Goal: Transaction & Acquisition: Purchase product/service

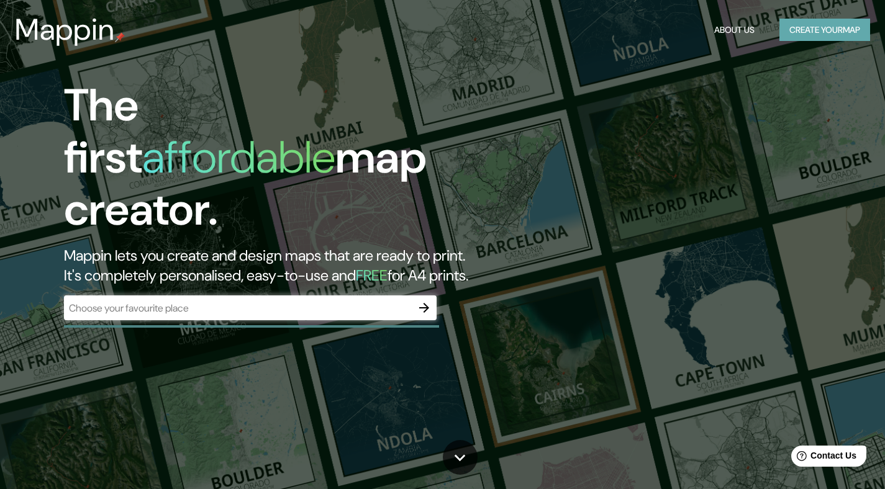
click at [786, 32] on button "Create your map" at bounding box center [824, 30] width 91 height 23
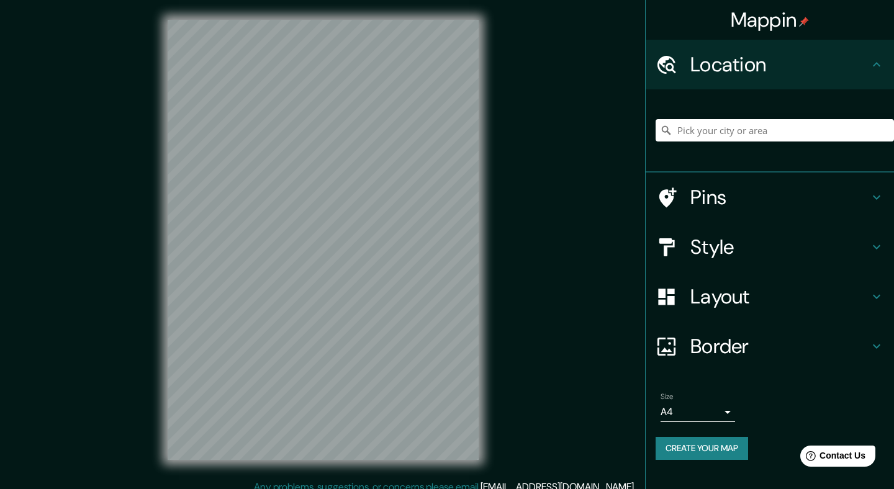
click at [698, 411] on body "Mappin Location Pins Style Layout Border Choose a border. Hint : you can make l…" at bounding box center [447, 244] width 894 height 489
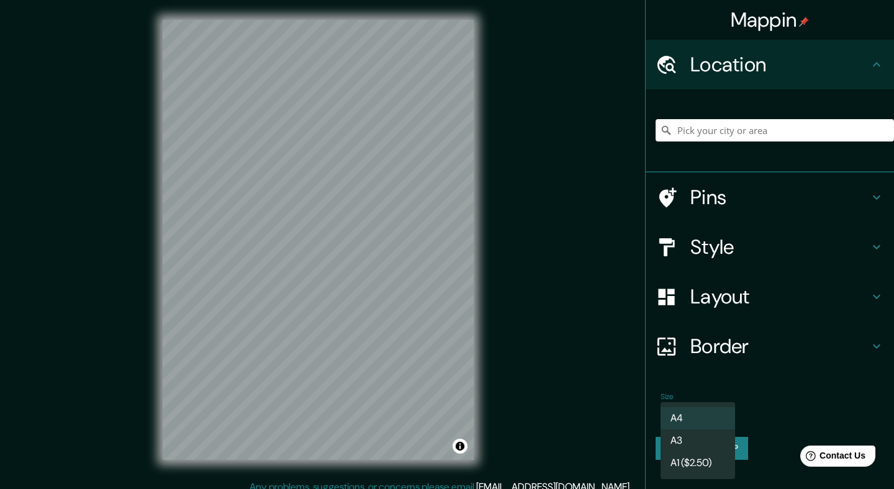
click at [703, 417] on li "A4" at bounding box center [697, 418] width 74 height 22
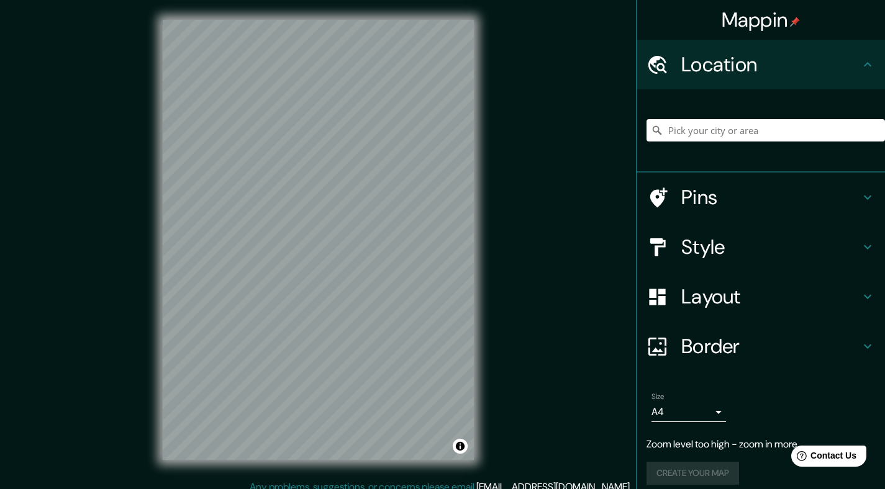
click at [484, 171] on div "© Mapbox © OpenStreetMap Improve this map" at bounding box center [318, 240] width 351 height 480
click at [728, 134] on input "Pick your city or area" at bounding box center [765, 130] width 238 height 22
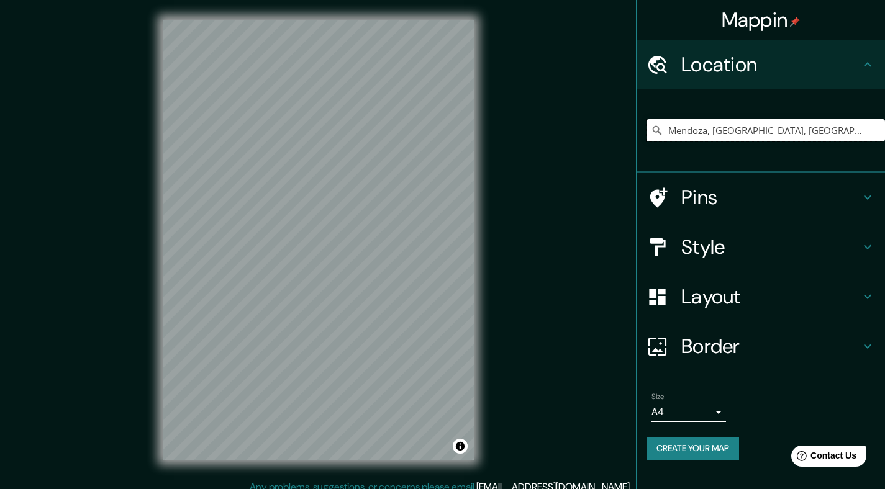
type input "Mendoza, [GEOGRAPHIC_DATA], [GEOGRAPHIC_DATA]"
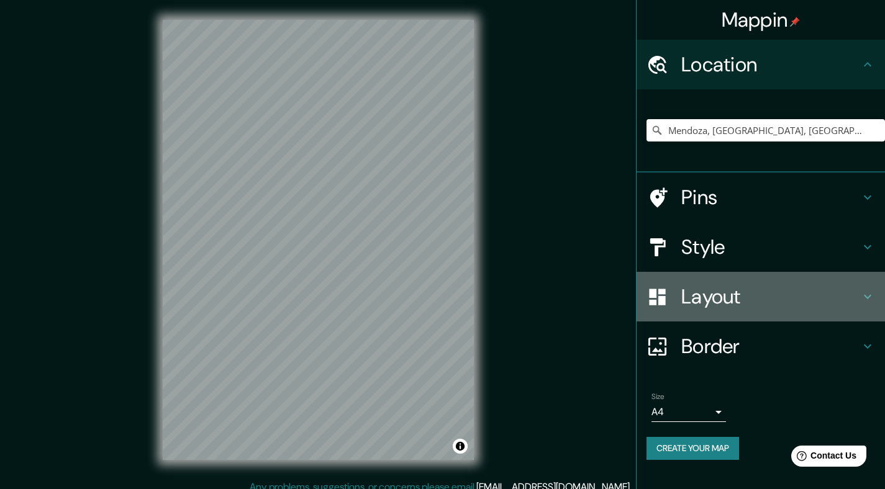
click at [703, 292] on h4 "Layout" at bounding box center [770, 296] width 179 height 25
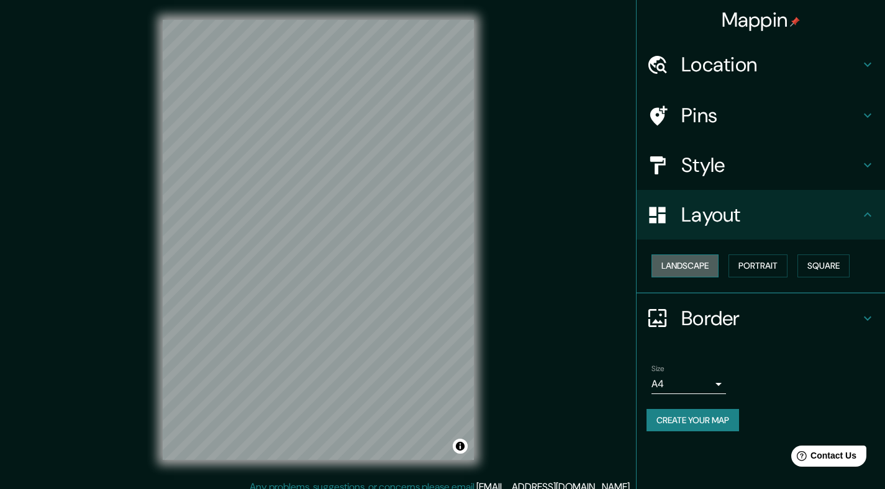
click at [703, 260] on button "Landscape" at bounding box center [684, 266] width 67 height 23
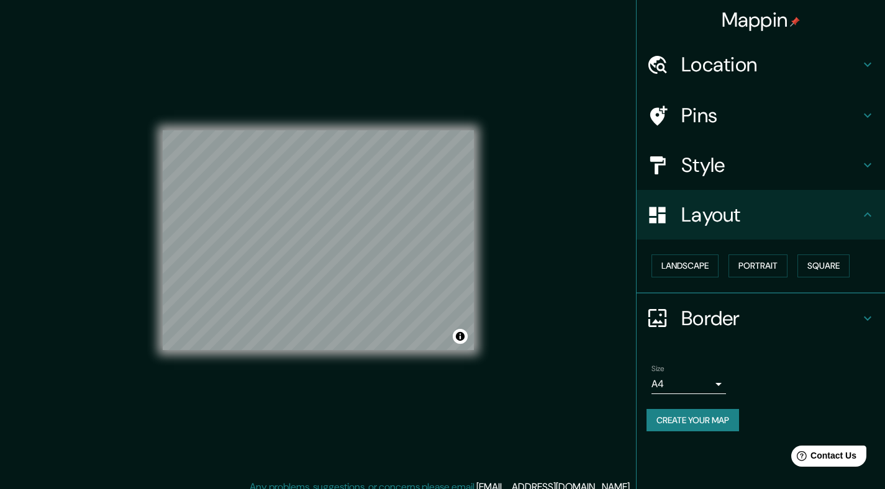
click at [778, 160] on h4 "Style" at bounding box center [770, 165] width 179 height 25
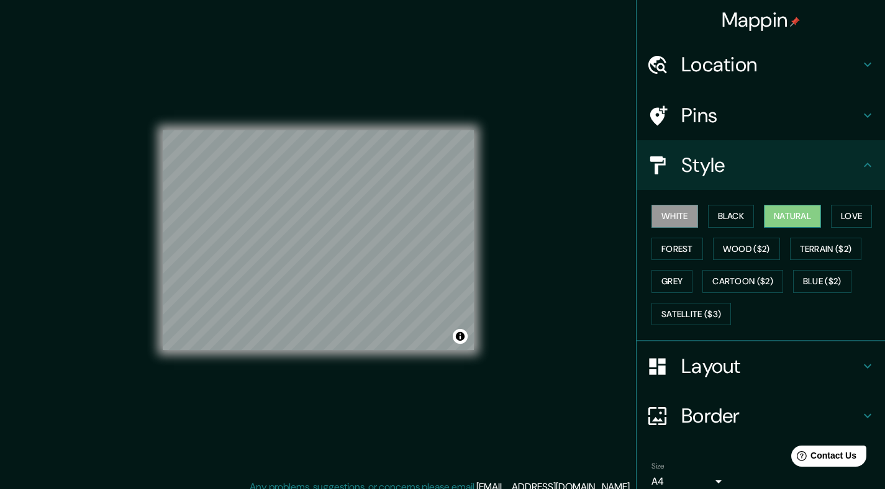
click at [769, 213] on button "Natural" at bounding box center [792, 216] width 57 height 23
click at [731, 125] on h4 "Pins" at bounding box center [770, 115] width 179 height 25
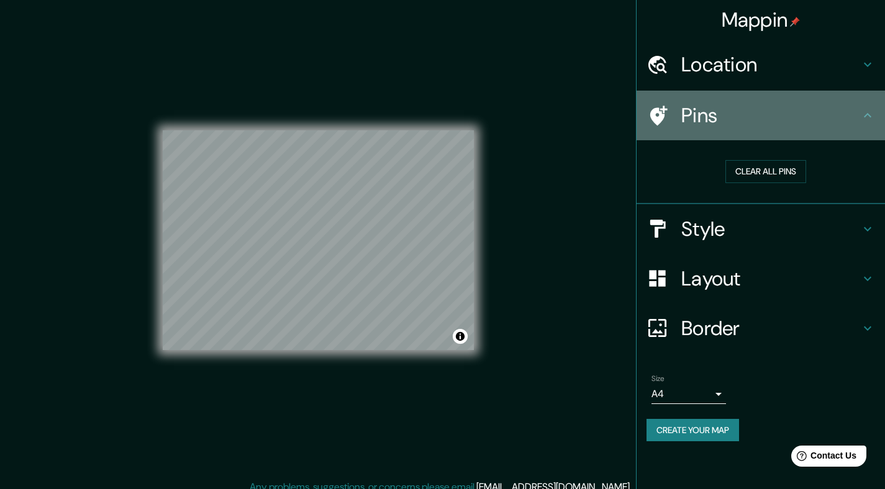
click at [731, 122] on h4 "Pins" at bounding box center [770, 115] width 179 height 25
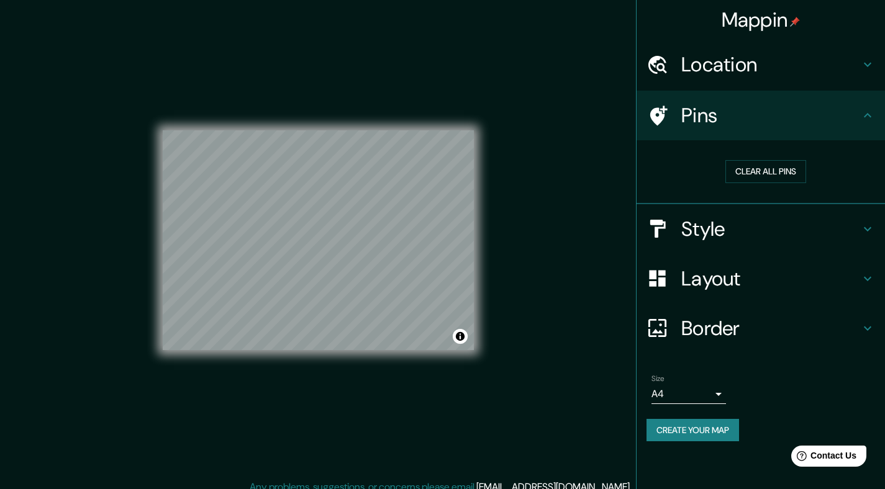
click at [728, 223] on h4 "Style" at bounding box center [770, 229] width 179 height 25
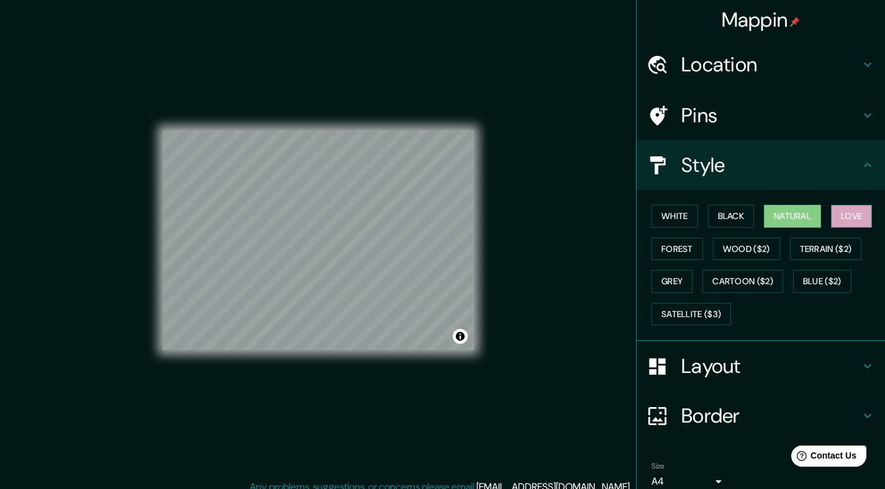
click at [849, 215] on button "Love" at bounding box center [851, 216] width 41 height 23
click at [670, 251] on button "Forest" at bounding box center [677, 249] width 52 height 23
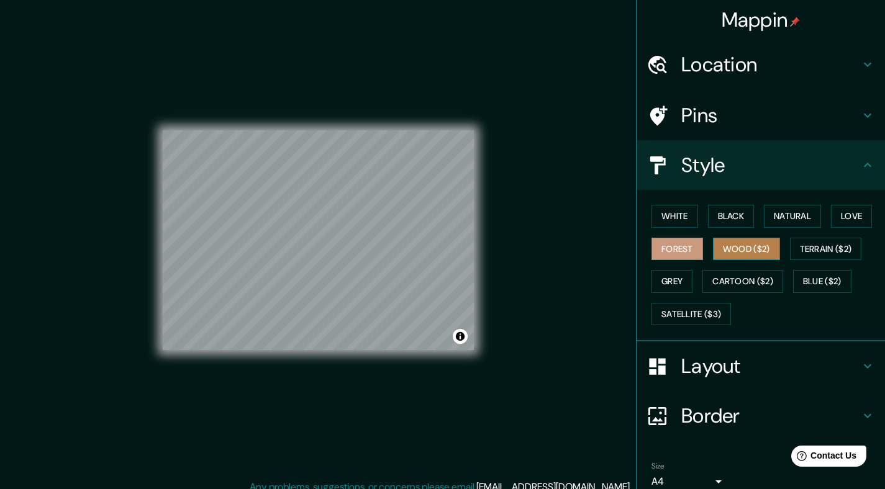
click at [730, 247] on button "Wood ($2)" at bounding box center [746, 249] width 67 height 23
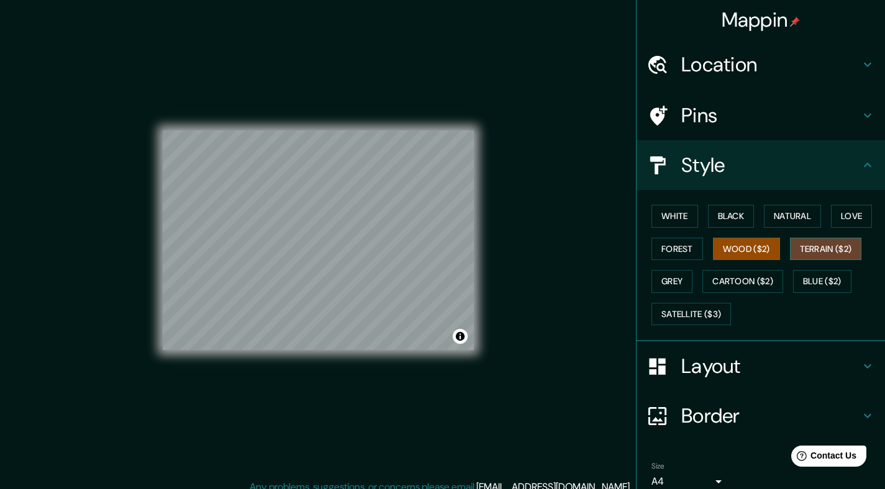
click at [814, 253] on button "Terrain ($2)" at bounding box center [826, 249] width 72 height 23
click at [680, 279] on button "Grey" at bounding box center [671, 281] width 41 height 23
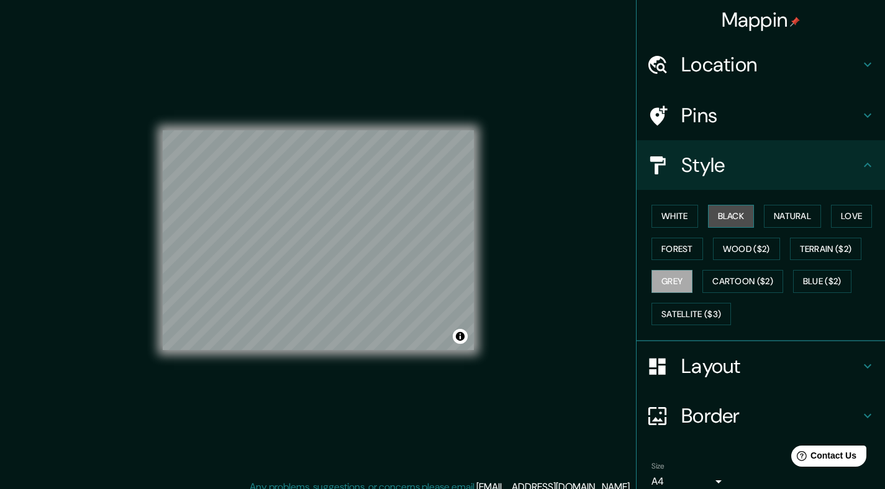
click at [738, 215] on button "Black" at bounding box center [731, 216] width 47 height 23
click at [681, 219] on button "White" at bounding box center [674, 216] width 47 height 23
click at [809, 218] on button "Natural" at bounding box center [792, 216] width 57 height 23
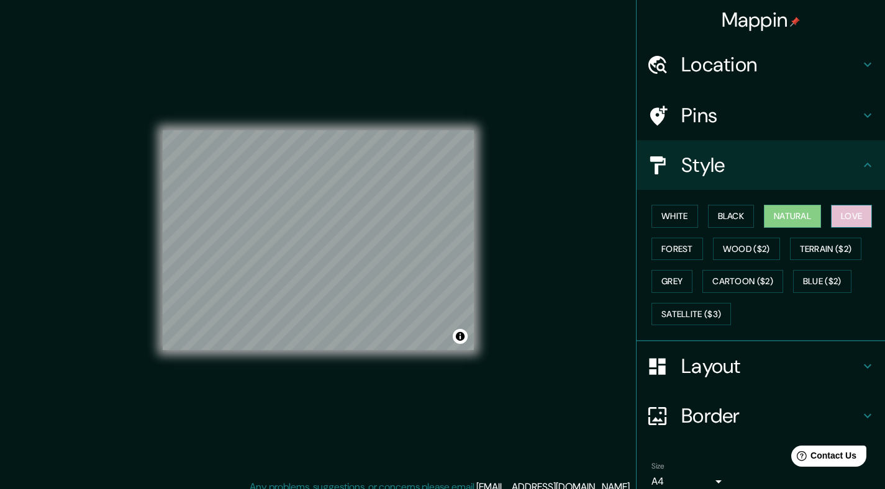
click at [852, 218] on button "Love" at bounding box center [851, 216] width 41 height 23
click at [675, 252] on button "Forest" at bounding box center [677, 249] width 52 height 23
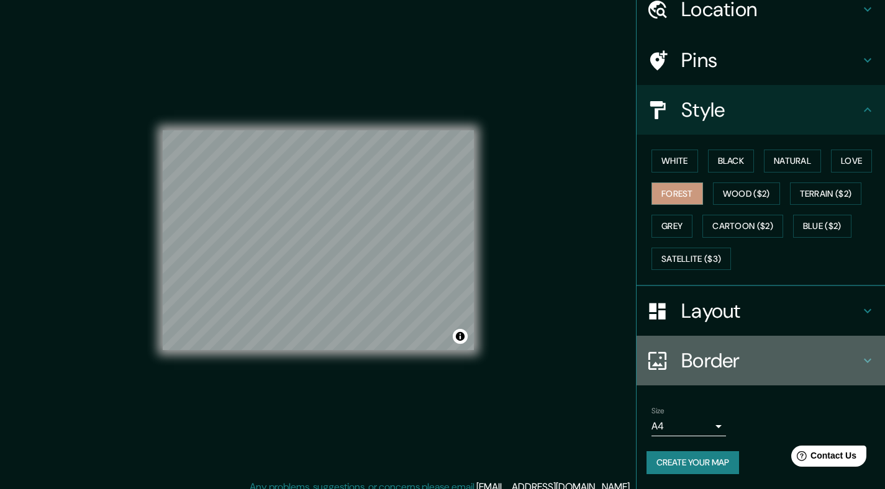
click at [728, 348] on h4 "Border" at bounding box center [770, 360] width 179 height 25
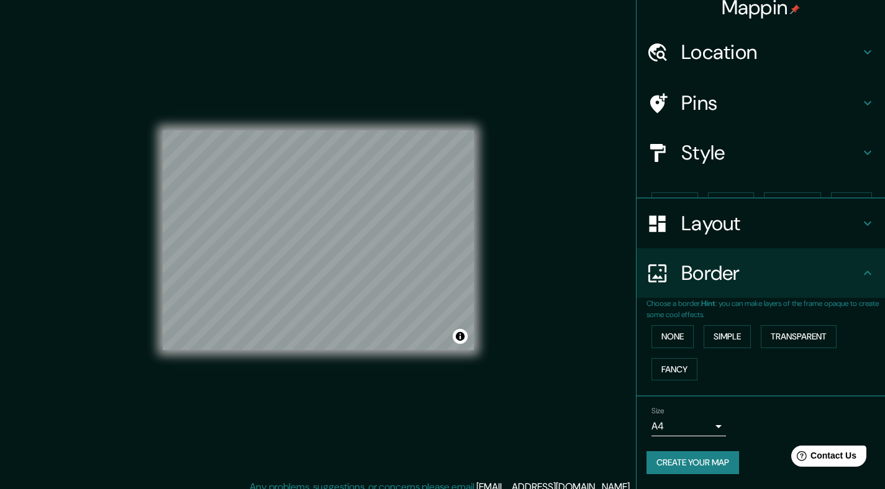
scroll to position [0, 0]
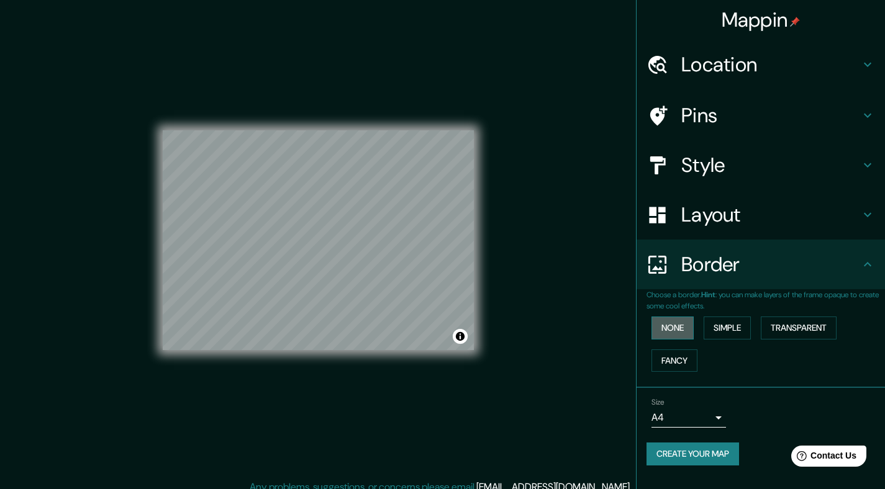
click at [687, 328] on button "None" at bounding box center [672, 328] width 42 height 23
click at [725, 330] on button "Simple" at bounding box center [726, 328] width 47 height 23
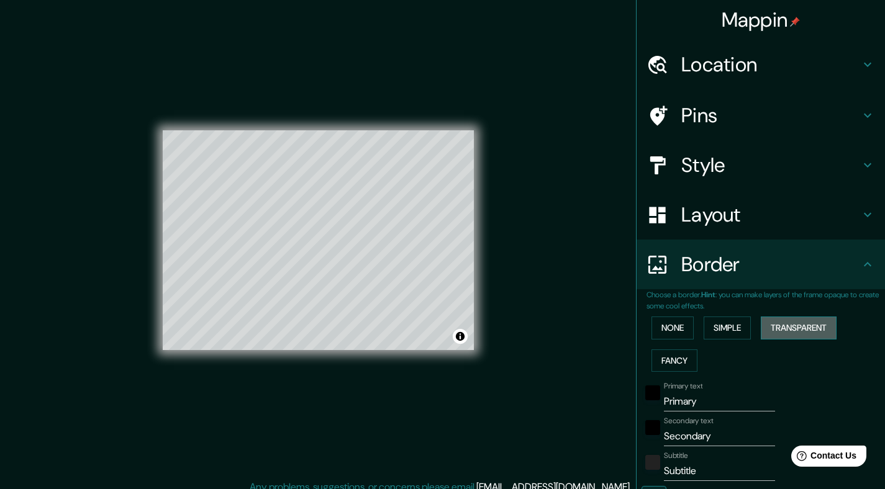
click at [782, 332] on button "Transparent" at bounding box center [798, 328] width 76 height 23
click at [667, 362] on button "Fancy" at bounding box center [674, 360] width 46 height 23
click at [672, 334] on button "None" at bounding box center [672, 328] width 42 height 23
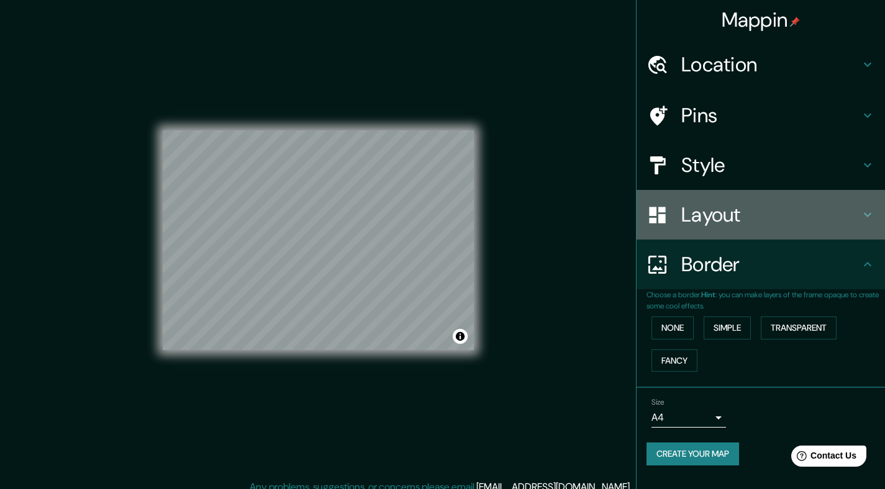
click at [798, 209] on h4 "Layout" at bounding box center [770, 214] width 179 height 25
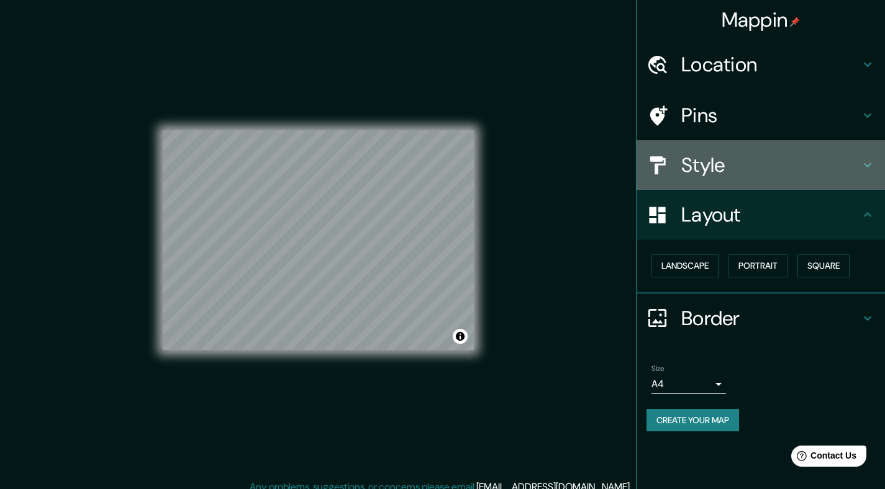
click at [752, 171] on h4 "Style" at bounding box center [770, 165] width 179 height 25
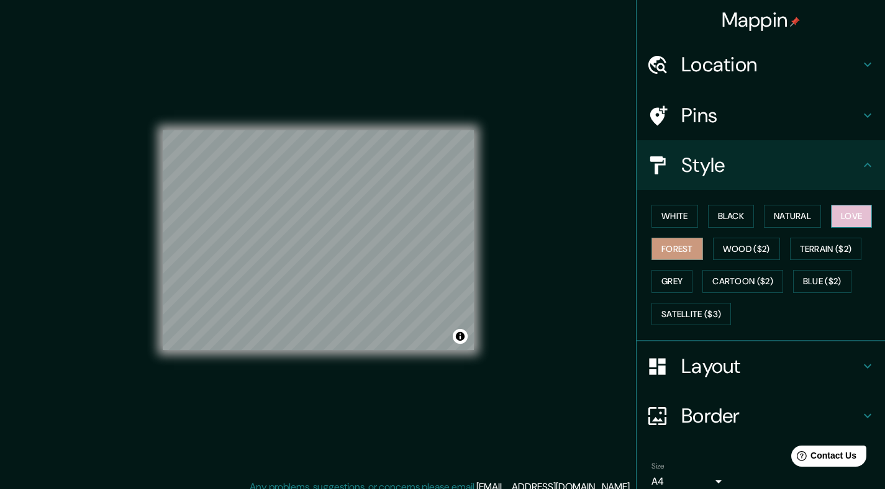
click at [858, 218] on button "Love" at bounding box center [851, 216] width 41 height 23
click at [790, 211] on button "Natural" at bounding box center [792, 216] width 57 height 23
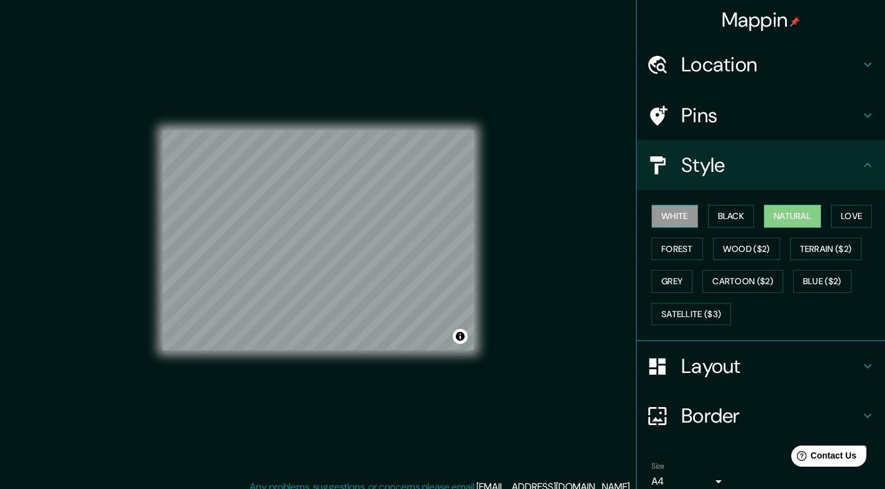
click at [683, 215] on button "White" at bounding box center [674, 216] width 47 height 23
click at [778, 221] on button "Natural" at bounding box center [792, 216] width 57 height 23
click at [682, 243] on button "Forest" at bounding box center [677, 249] width 52 height 23
click at [816, 216] on button "Natural" at bounding box center [792, 216] width 57 height 23
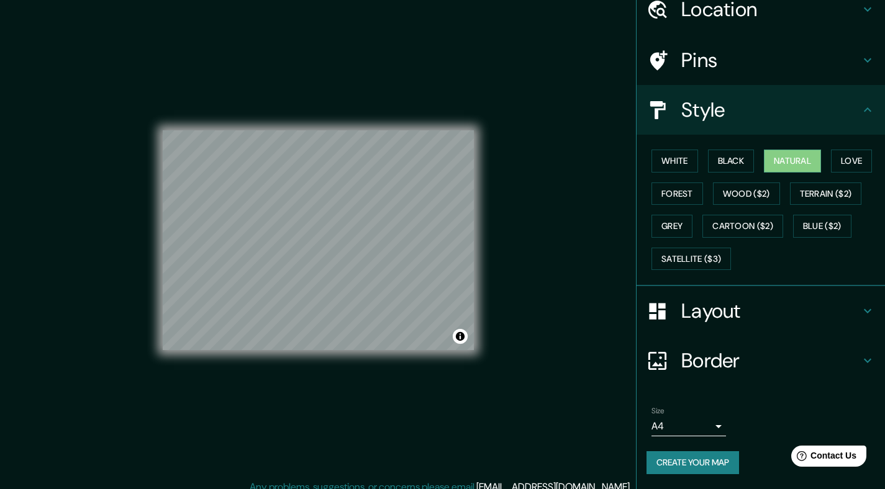
scroll to position [11, 0]
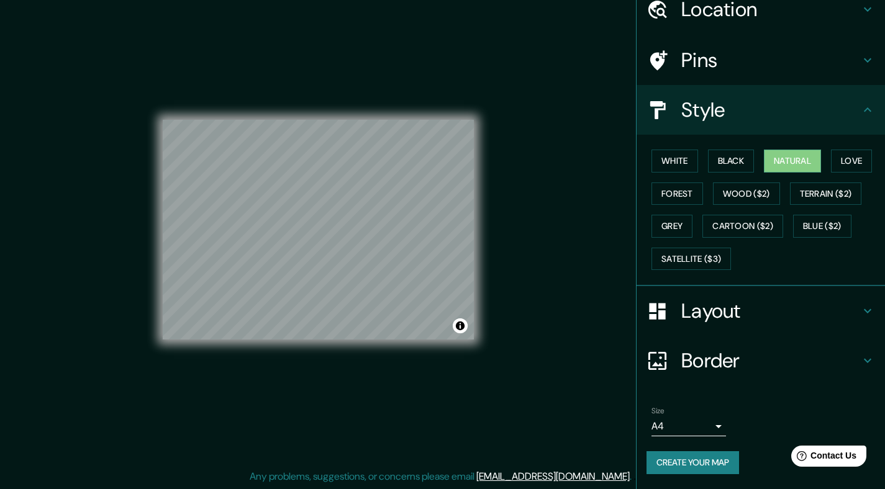
click at [734, 451] on button "Create your map" at bounding box center [692, 462] width 92 height 23
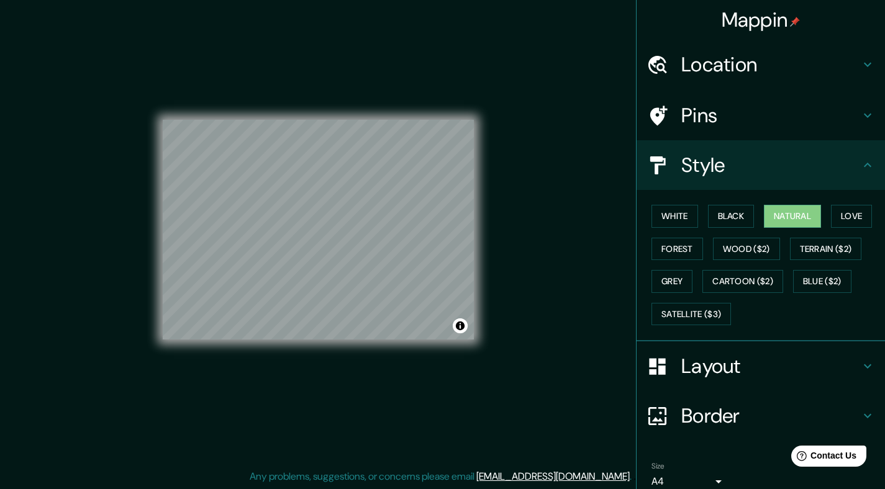
scroll to position [65, 0]
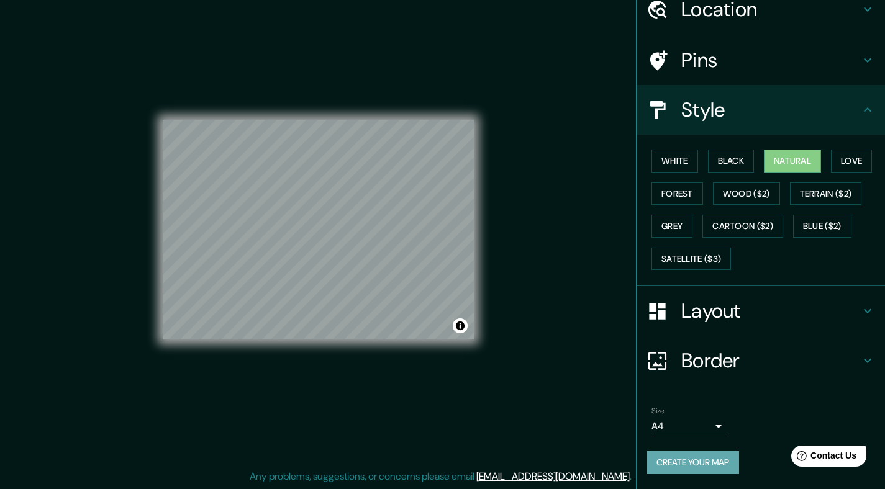
click at [677, 459] on button "Create your map" at bounding box center [692, 462] width 92 height 23
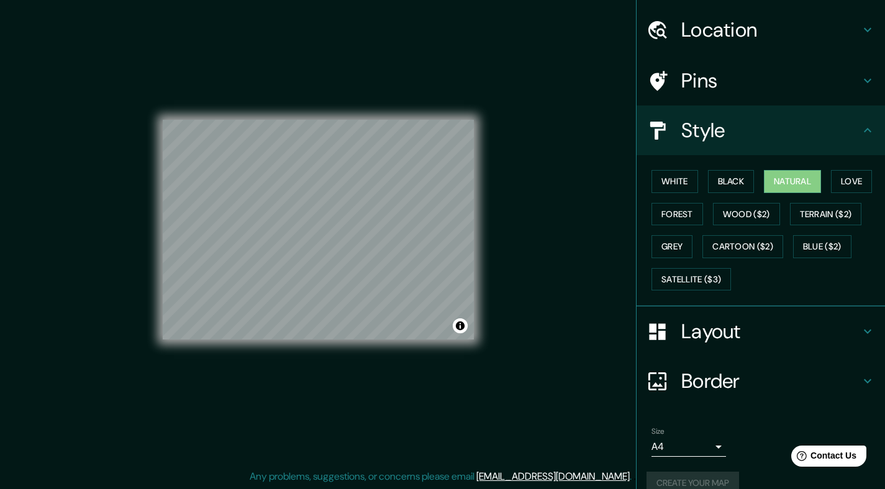
scroll to position [7, 0]
